Goal: Book appointment/travel/reservation

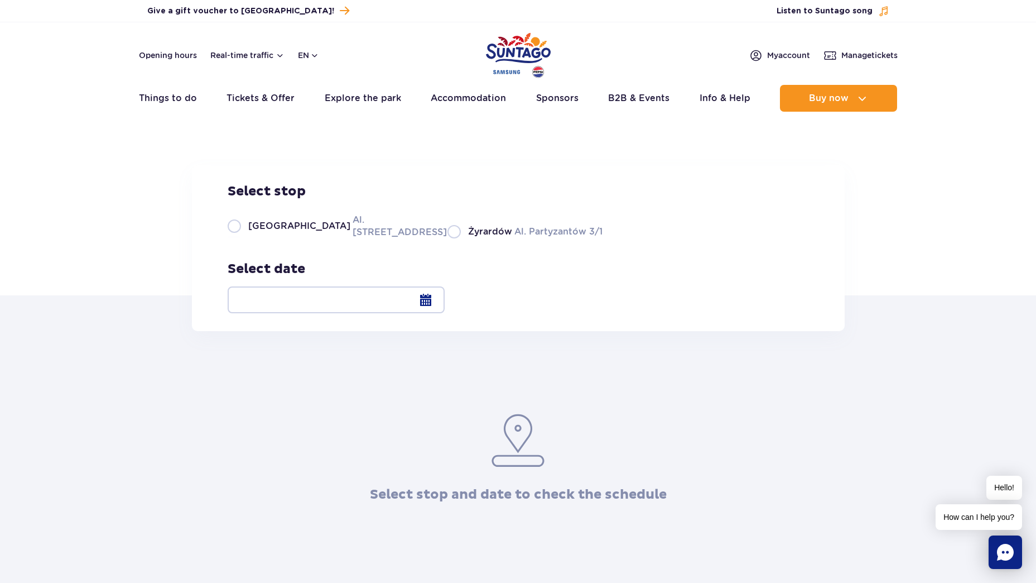
scroll to position [167, 0]
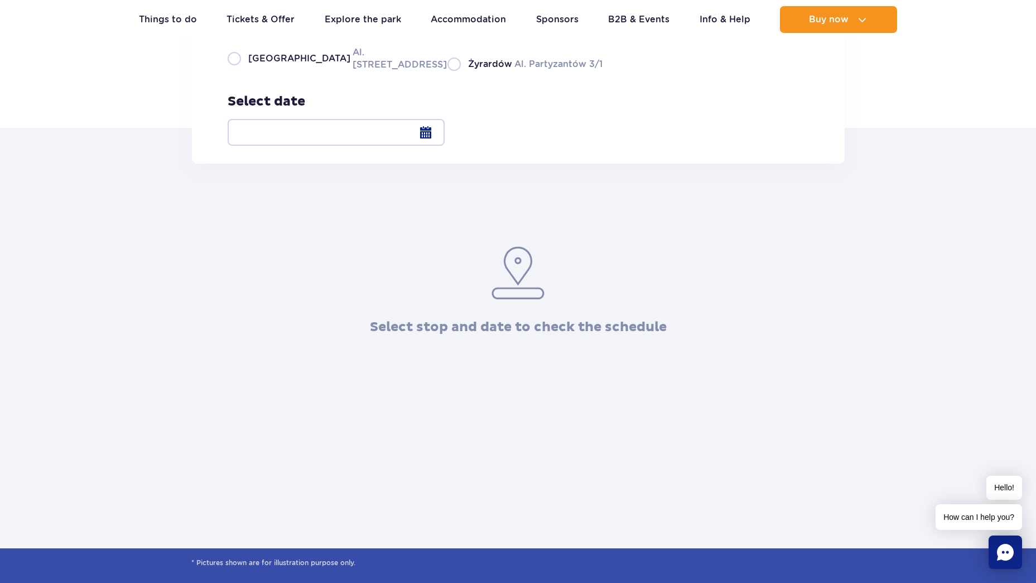
click at [231, 71] on label "Warsaw Al. Jerozolimskie 56" at bounding box center [331, 58] width 206 height 25
click at [231, 71] on input "Warsaw Al. Jerozolimskie 56" at bounding box center [234, 70] width 12 height 2
radio input "true"
click at [445, 136] on div at bounding box center [336, 132] width 217 height 27
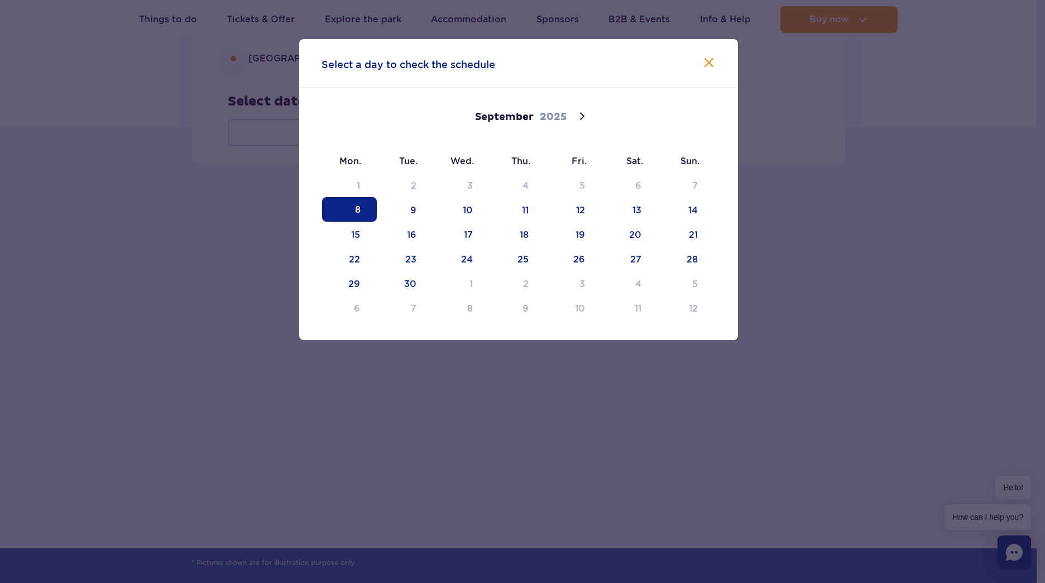
click at [423, 207] on span "9" at bounding box center [405, 209] width 55 height 25
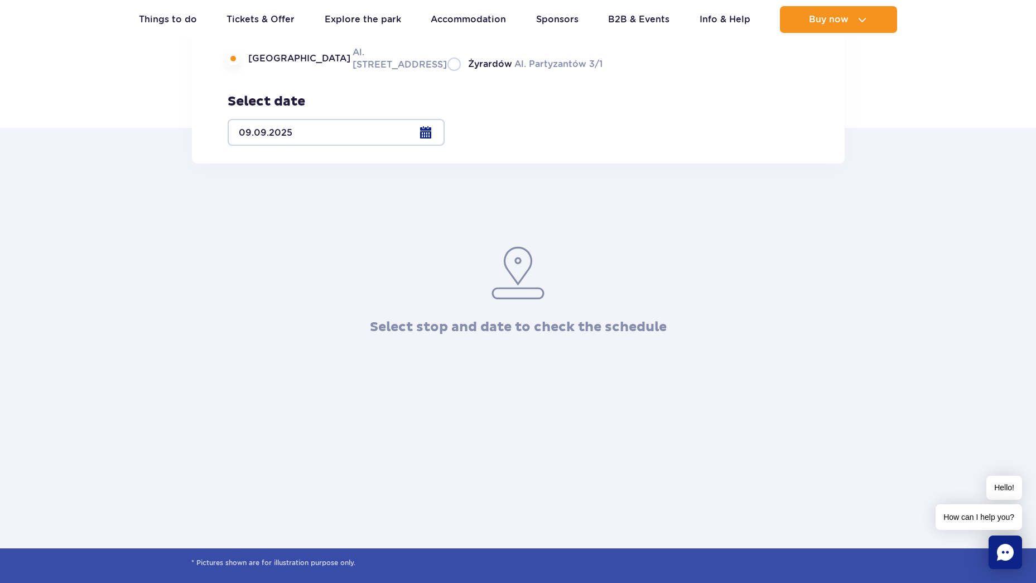
click at [877, 195] on div "Select stop and date to check the schedule" at bounding box center [518, 250] width 1036 height 172
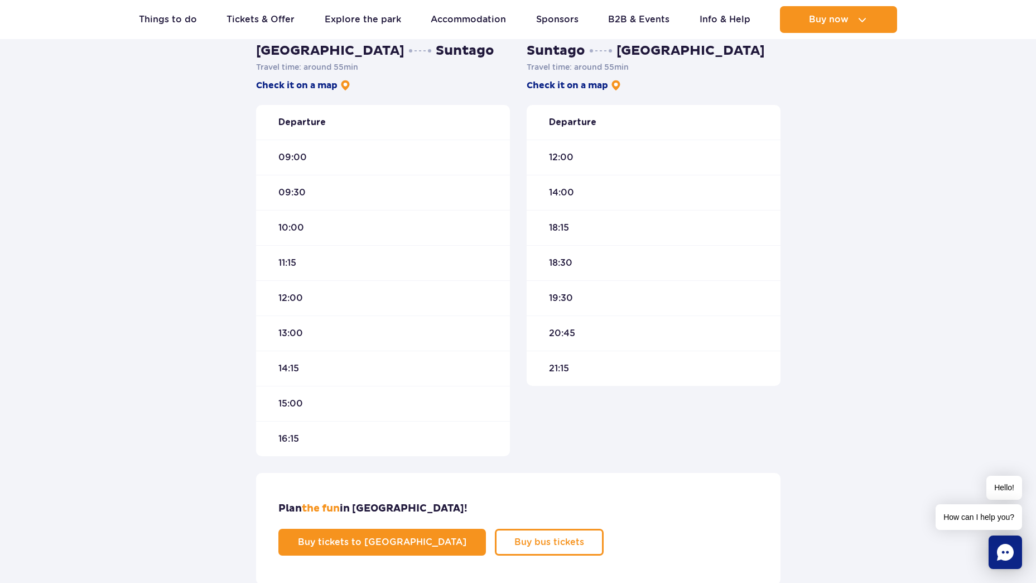
scroll to position [112, 0]
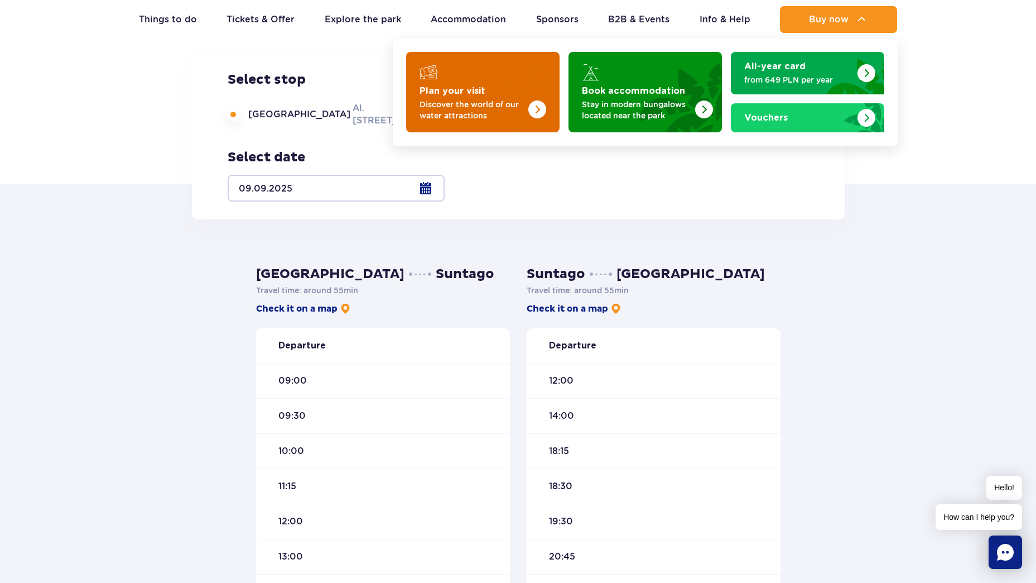
click at [476, 102] on p "Discover the world of our water attractions" at bounding box center [474, 110] width 109 height 22
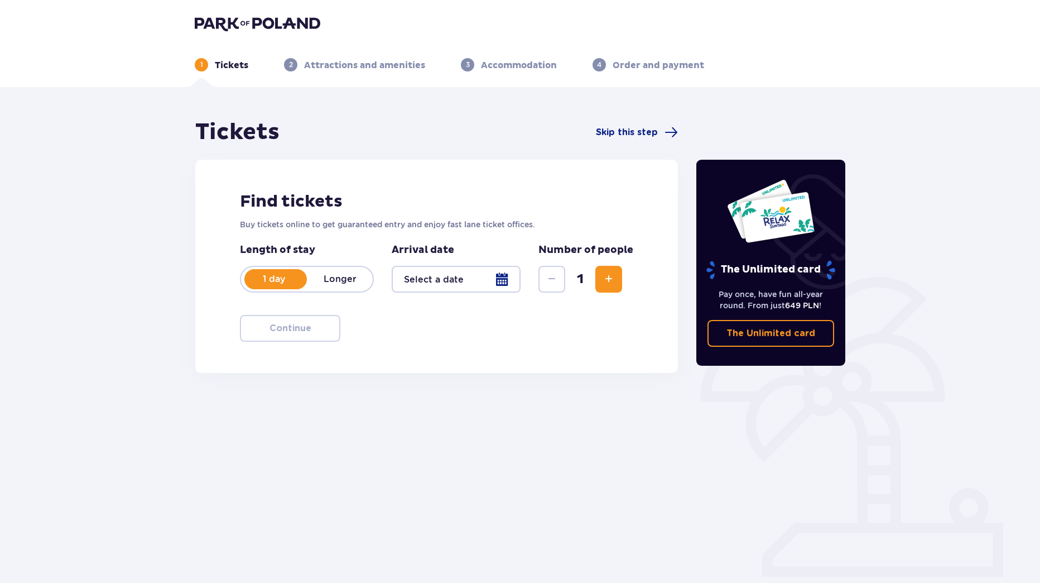
click at [506, 281] on div at bounding box center [456, 279] width 129 height 27
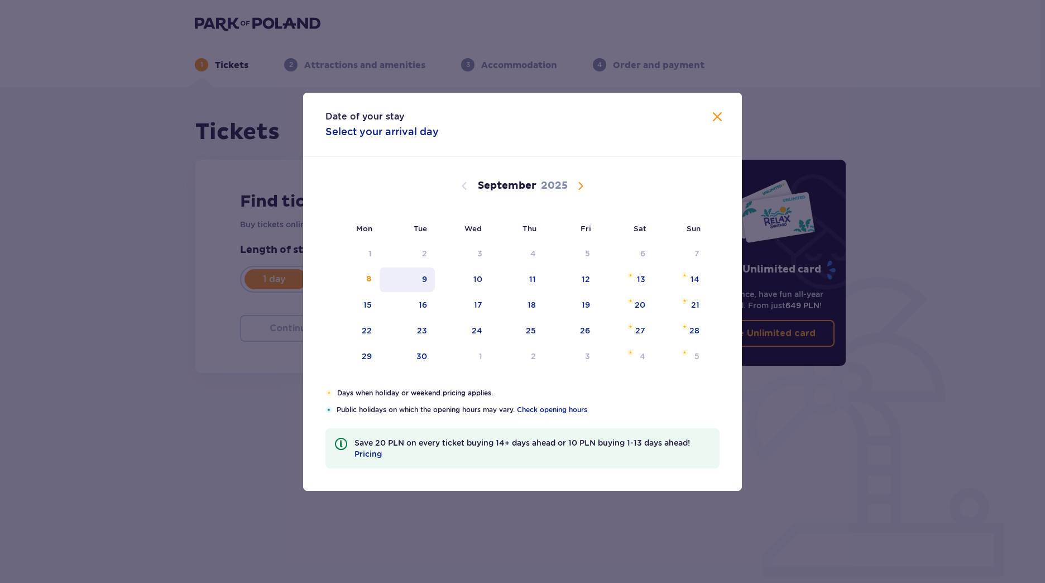
click at [432, 282] on div "9" at bounding box center [407, 279] width 55 height 25
type input "[DATE]"
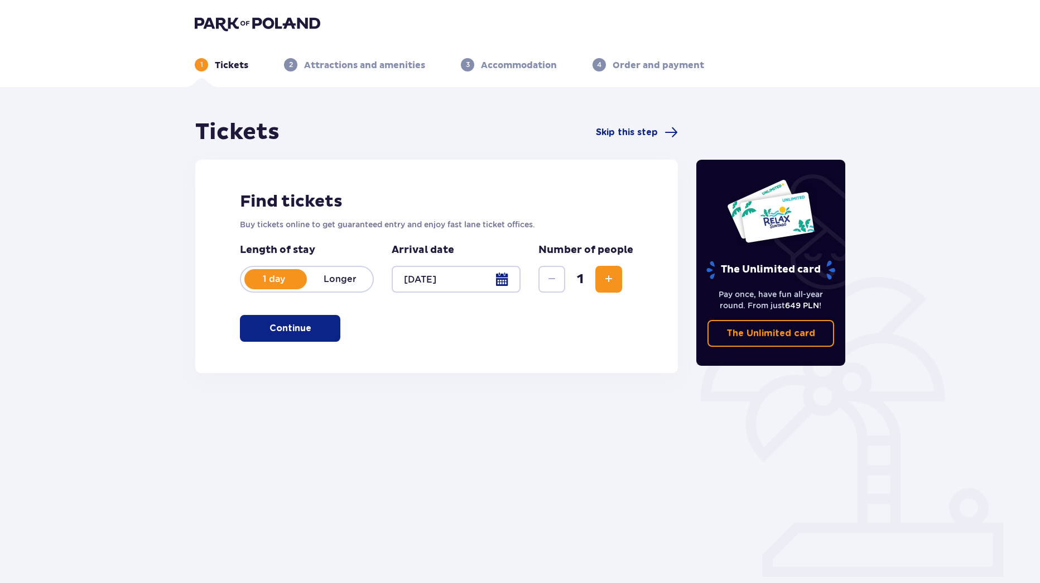
click at [493, 119] on div "Tickets Skip this step" at bounding box center [436, 132] width 483 height 28
click at [493, 118] on div "Tickets Skip this step" at bounding box center [436, 132] width 483 height 28
drag, startPoint x: 398, startPoint y: 105, endPoint x: 417, endPoint y: 118, distance: 22.4
click at [399, 105] on div "Tickets Skip this step Find tickets Buy tickets online to get guaranteed entry …" at bounding box center [520, 328] width 1040 height 482
click at [715, 110] on div "Tickets Skip this step Find tickets Buy tickets online to get guaranteed entry …" at bounding box center [520, 328] width 1040 height 482
